Goal: Find specific page/section: Find specific page/section

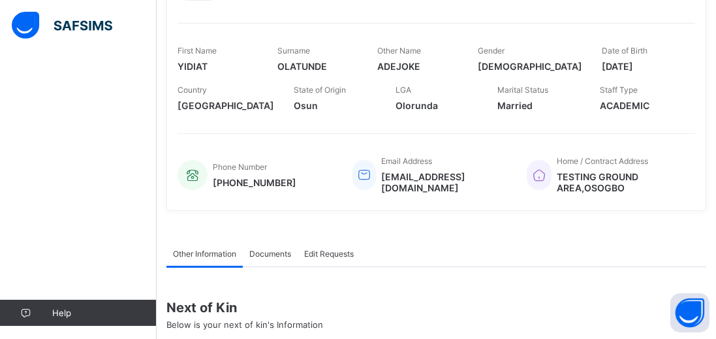
scroll to position [277, 0]
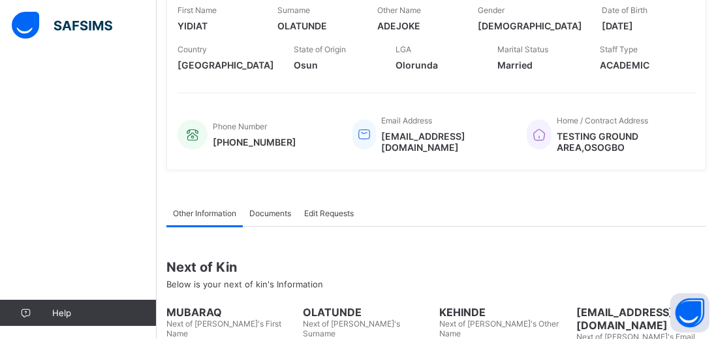
scroll to position [277, 0]
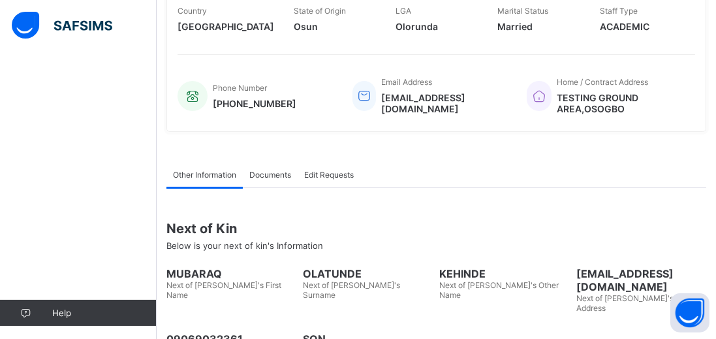
click at [66, 318] on span "Help" at bounding box center [104, 313] width 104 height 10
click at [683, 332] on button "Open asap" at bounding box center [690, 312] width 39 height 39
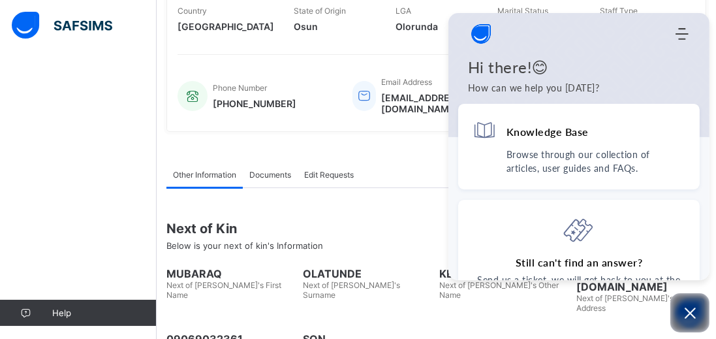
click at [589, 338] on div "Other Information Documents Edit Requests Other Information More Options Next o…" at bounding box center [436, 289] width 540 height 295
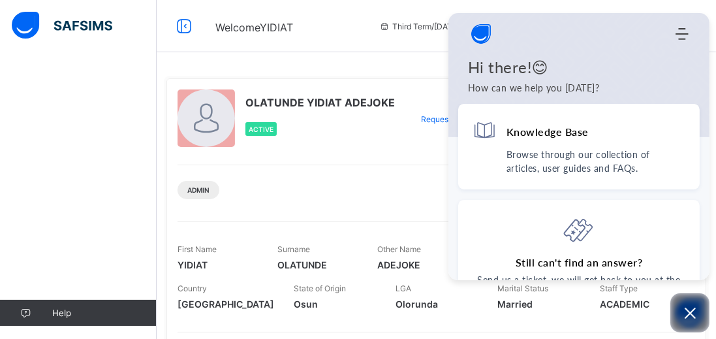
click at [602, 256] on h4 "Still can't find an answer?" at bounding box center [579, 262] width 127 height 14
click at [419, 169] on div "Admin" at bounding box center [437, 185] width 518 height 41
click at [609, 338] on div "OLATUNDE YIDIAT ADEJOKE Active Request profile edit Change email Change Passwor…" at bounding box center [436, 243] width 540 height 331
click at [393, 179] on div "Admin" at bounding box center [437, 185] width 518 height 41
click at [673, 3] on div "Third Term / 2024-2025 YIDIAT OLATUNDE olatundeyidiat1974@gmail.com" at bounding box center [544, 26] width 343 height 52
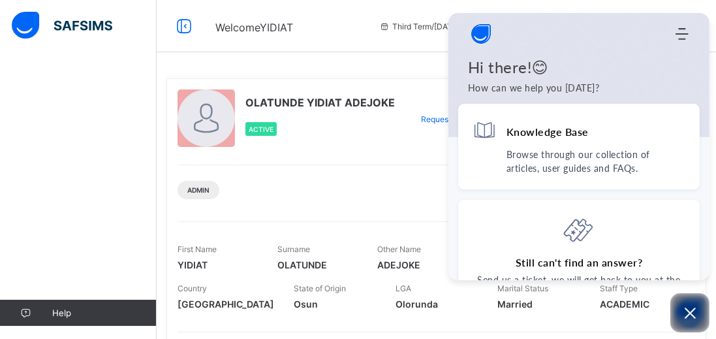
click at [676, 39] on icon "Modules Menu" at bounding box center [682, 33] width 13 height 13
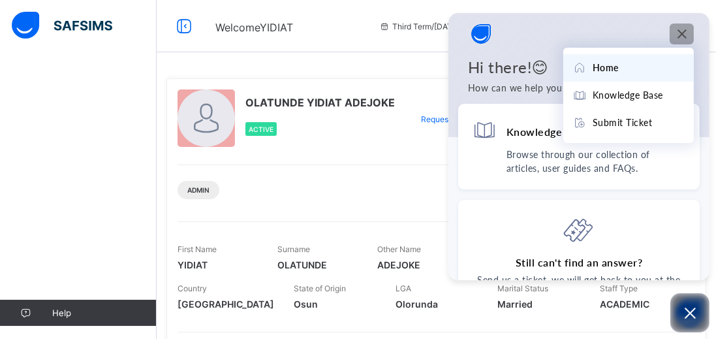
click at [607, 72] on span "Home" at bounding box center [606, 68] width 26 height 14
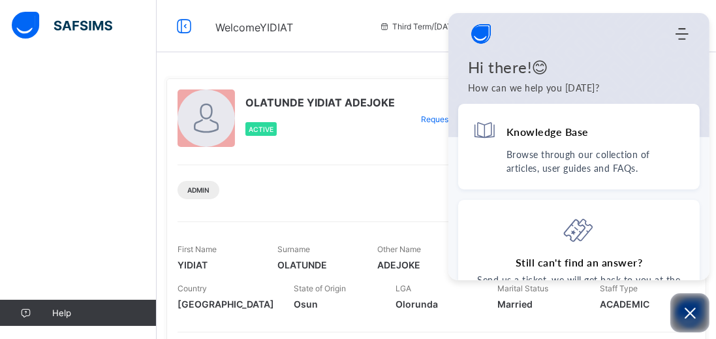
click at [687, 40] on icon "Modules Menu" at bounding box center [682, 33] width 13 height 13
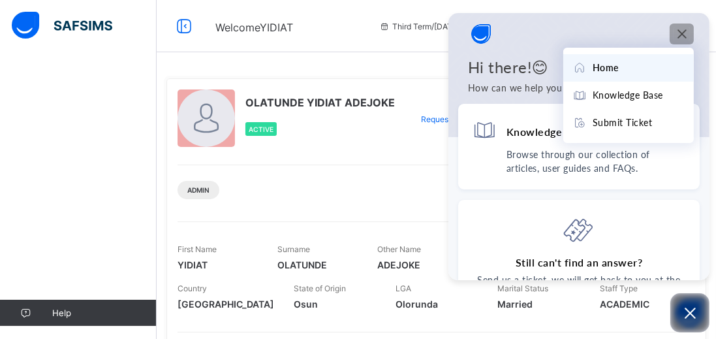
click at [595, 66] on span "Home" at bounding box center [606, 68] width 26 height 14
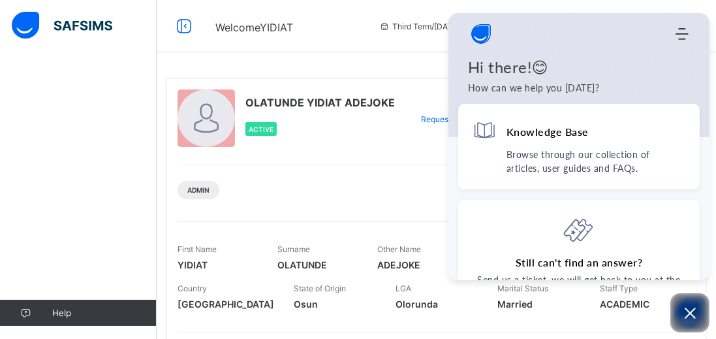
click at [687, 332] on button "Open asap" at bounding box center [690, 312] width 39 height 39
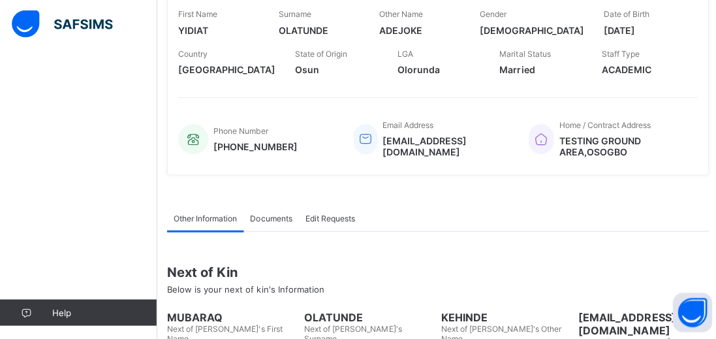
scroll to position [277, 0]
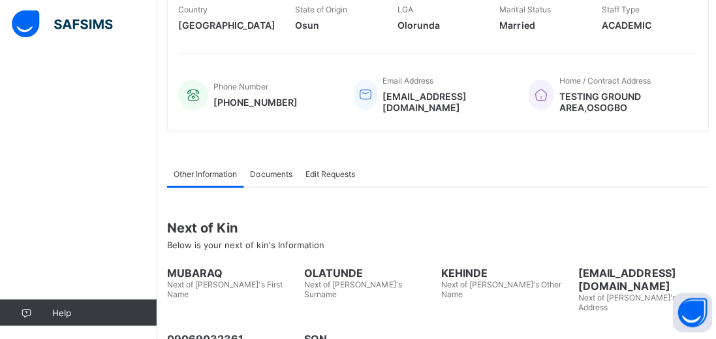
click at [268, 173] on span "Documents" at bounding box center [270, 175] width 42 height 10
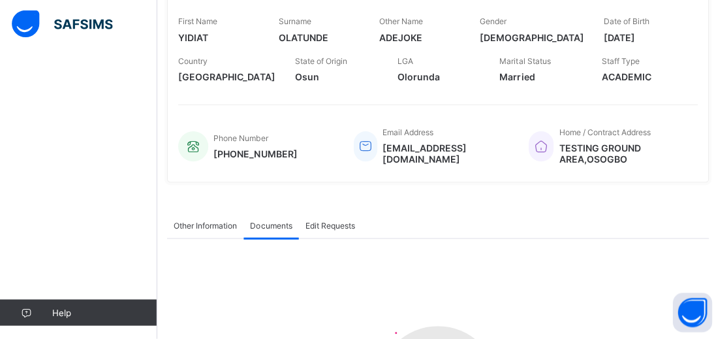
scroll to position [231, 0]
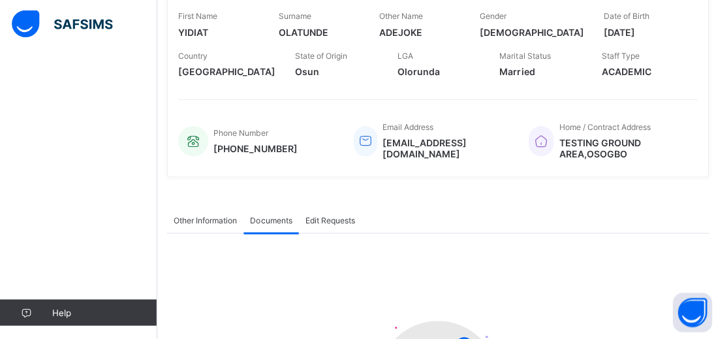
click at [330, 222] on span "Edit Requests" at bounding box center [329, 221] width 50 height 10
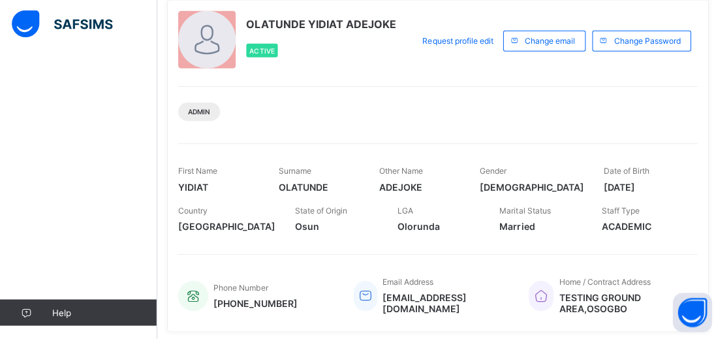
scroll to position [402, 0]
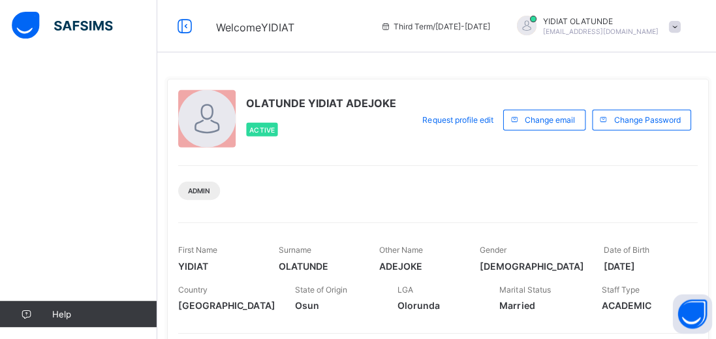
click at [42, 32] on img at bounding box center [62, 25] width 101 height 27
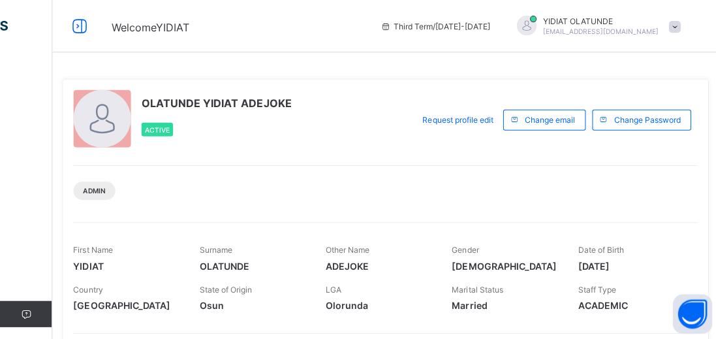
click at [444, 18] on div "Third Term / 2024-2025" at bounding box center [434, 26] width 123 height 52
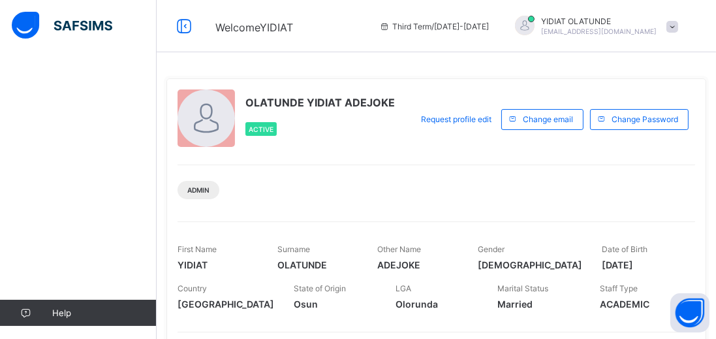
click at [68, 28] on img at bounding box center [62, 25] width 101 height 27
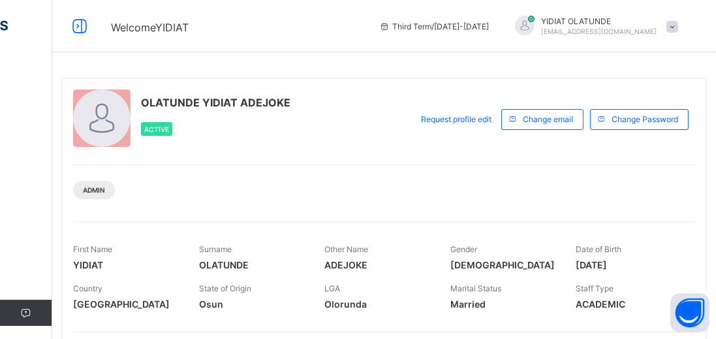
click at [689, 325] on button "Open asap" at bounding box center [690, 312] width 39 height 39
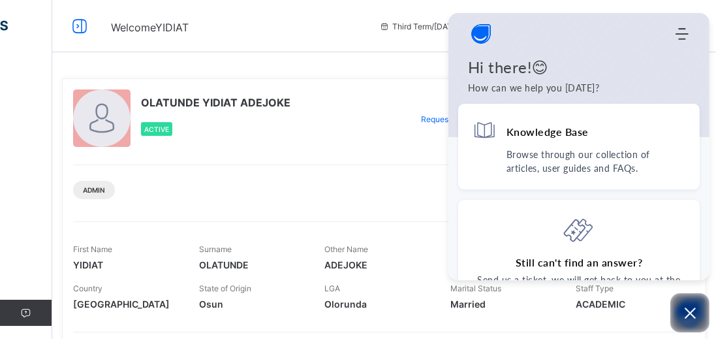
click at [690, 315] on icon "Open asap" at bounding box center [690, 313] width 16 height 16
